Goal: Check status

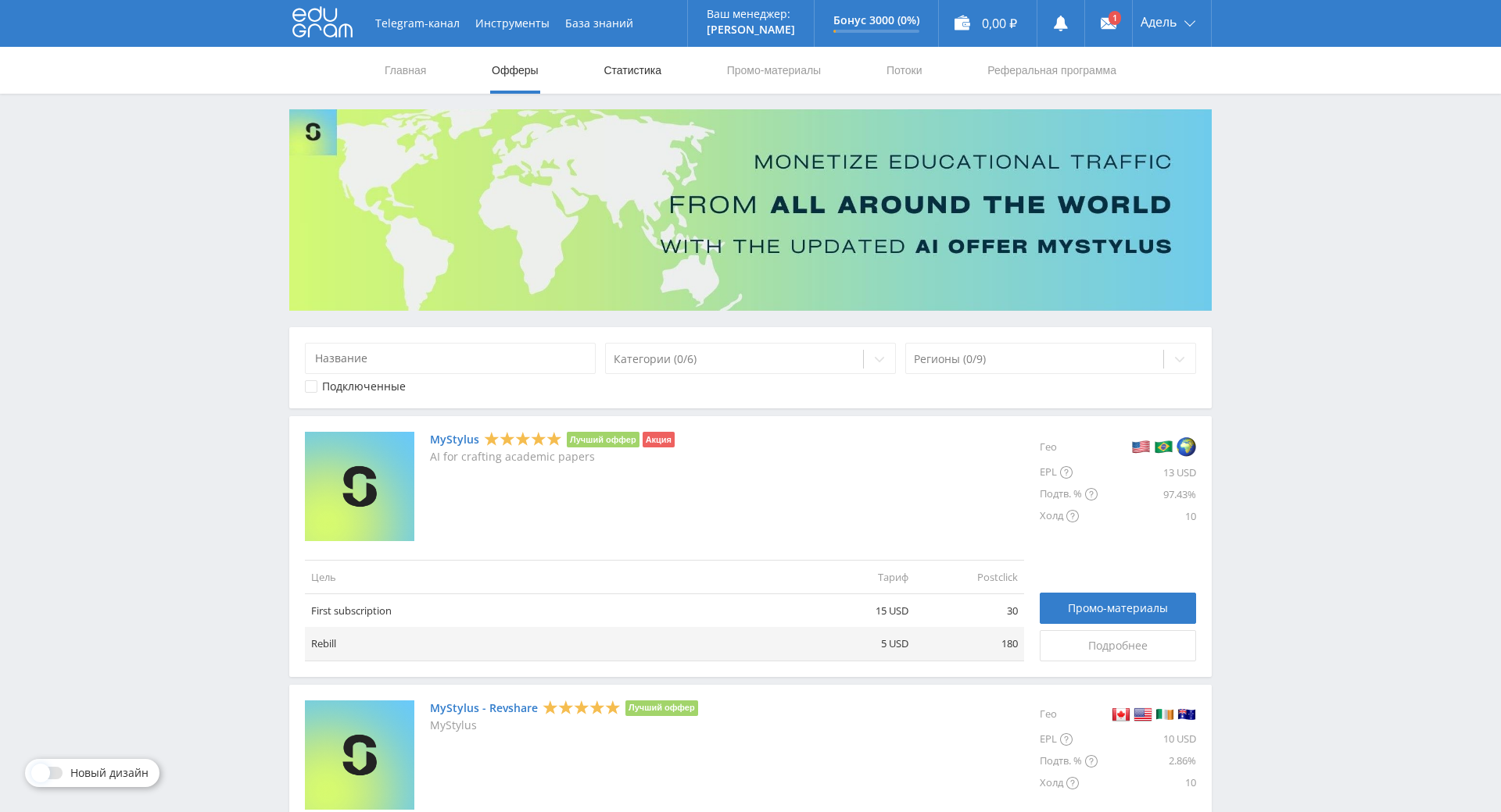
click at [624, 84] on link "Статистика" at bounding box center [632, 70] width 61 height 47
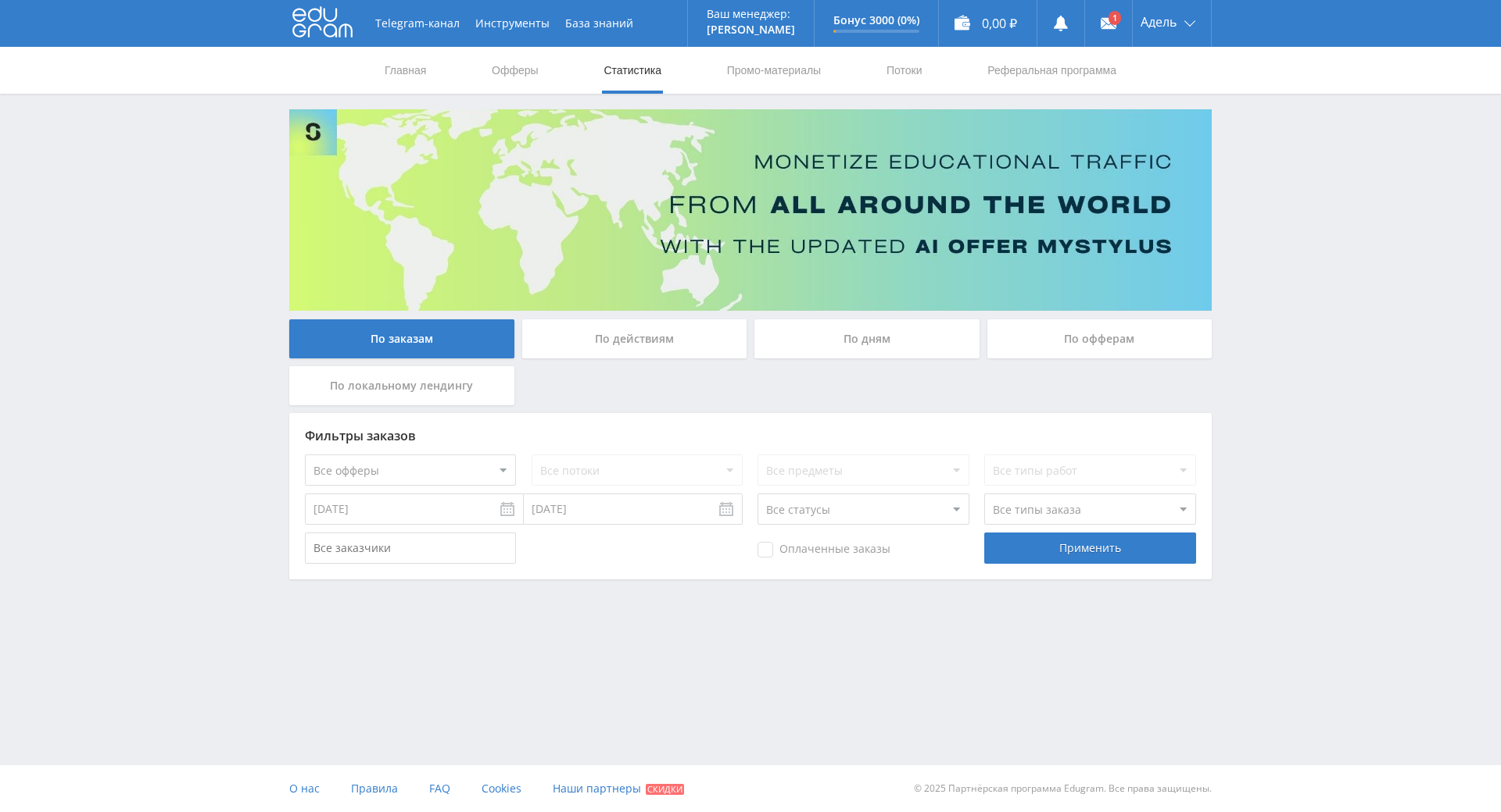
click at [1046, 342] on div "По офферам" at bounding box center [1100, 340] width 225 height 39
click at [0, 0] on input "По офферам" at bounding box center [0, 0] width 0 height 0
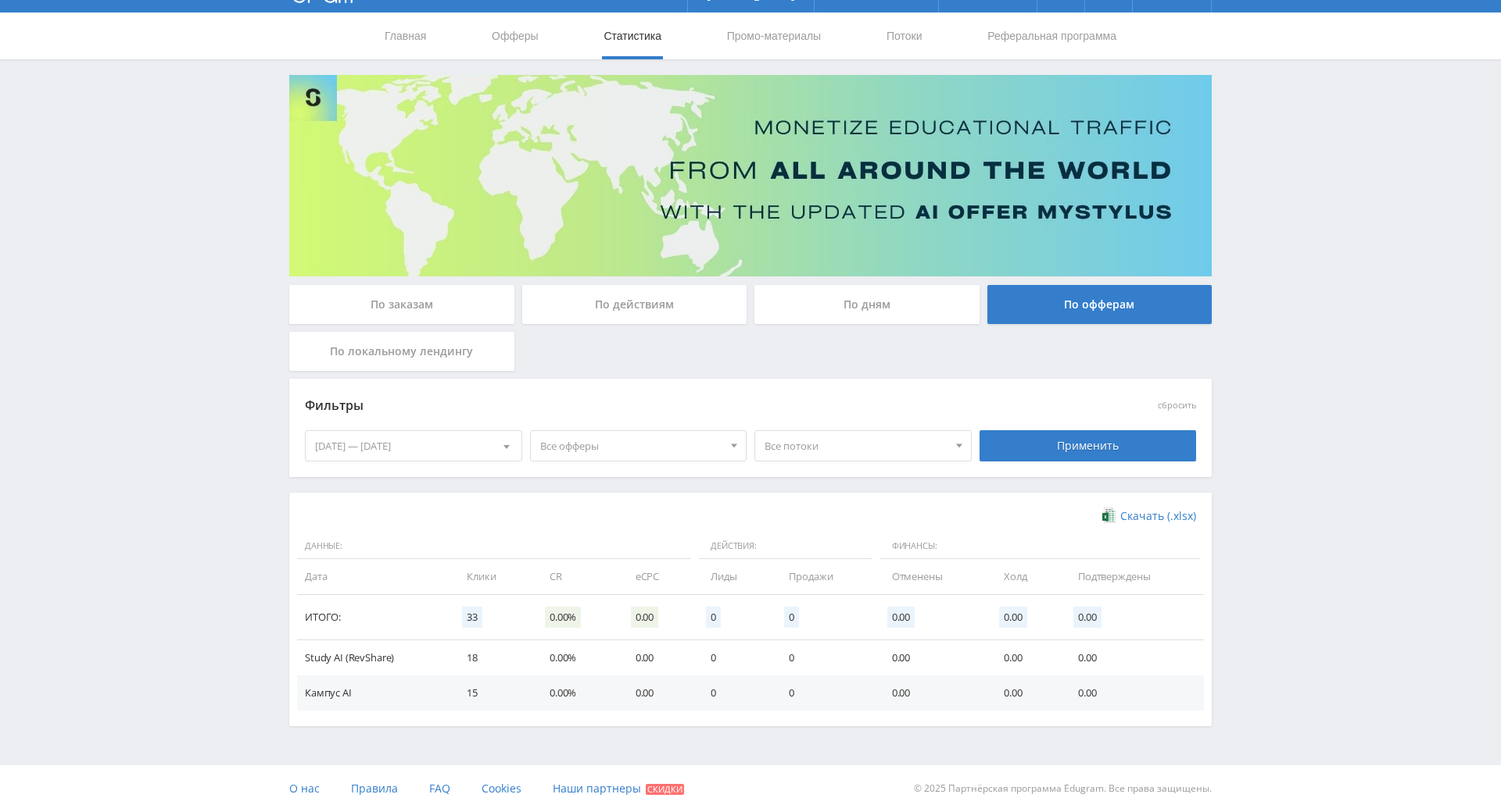
scroll to position [129, 0]
click at [1288, 501] on div "Telegram-канал Инструменты База знаний Ваш менеджер: Alex Alex Online @edugram_…" at bounding box center [750, 389] width 1501 height 846
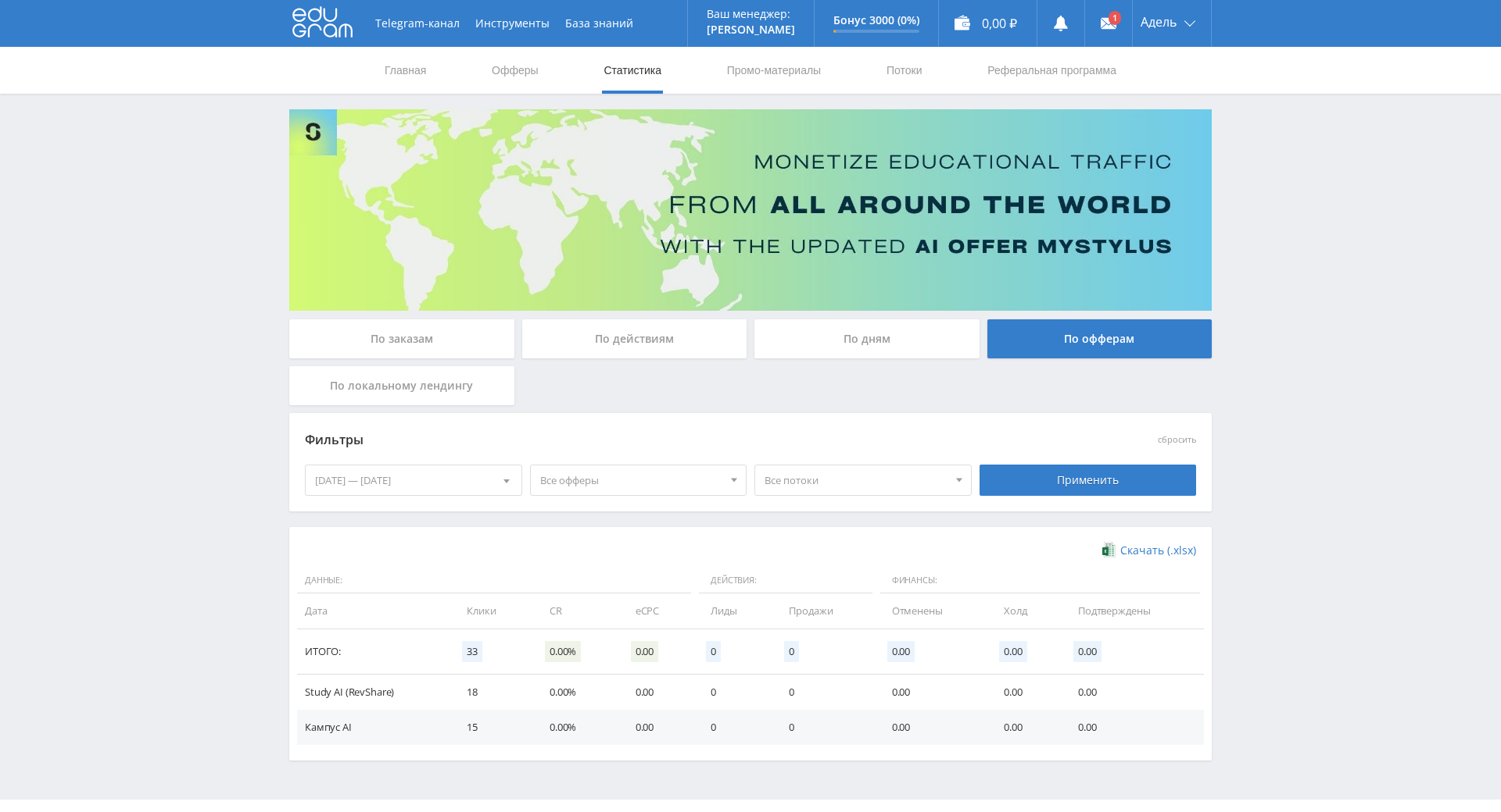
click at [302, 31] on icon at bounding box center [322, 22] width 60 height 31
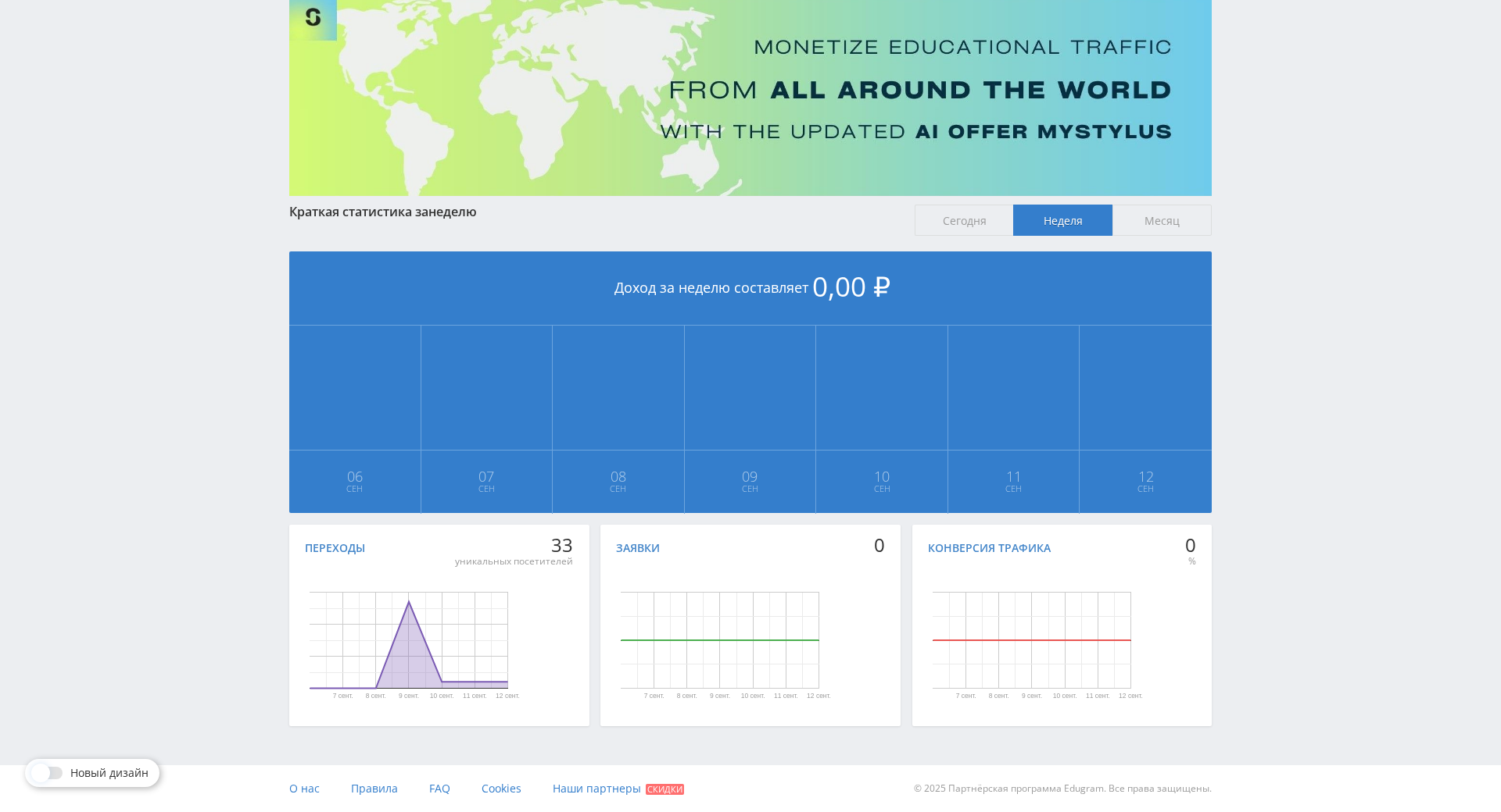
scroll to position [209, 0]
